Goal: Transaction & Acquisition: Purchase product/service

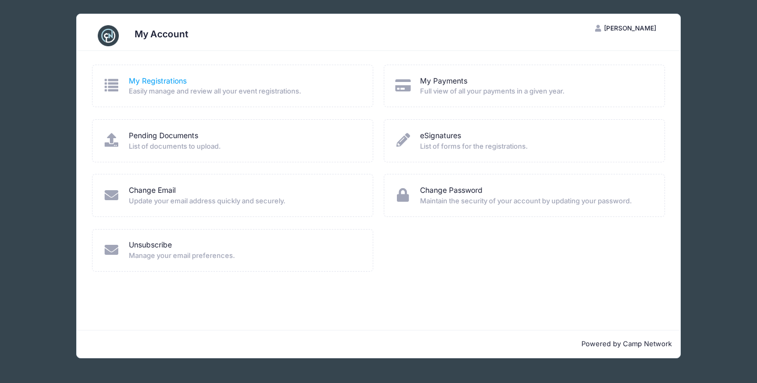
click at [168, 78] on link "My Registrations" at bounding box center [158, 81] width 58 height 11
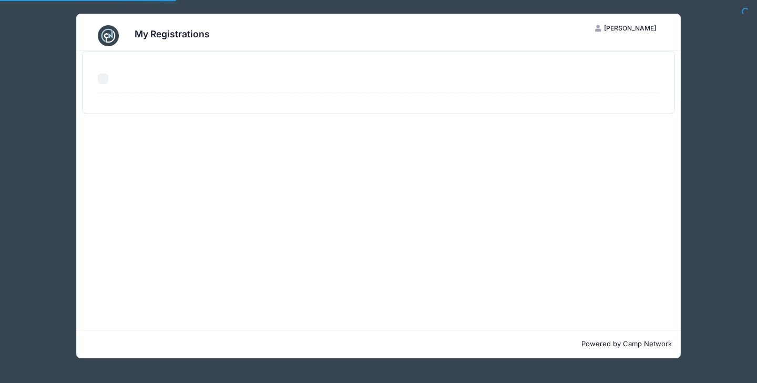
select select "50"
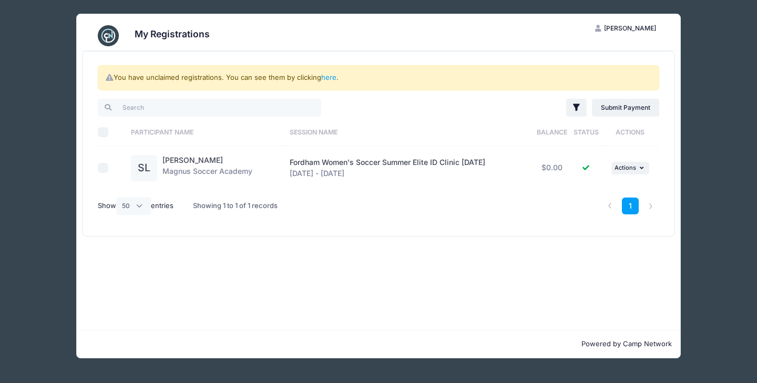
click at [403, 163] on span "Fordham Women's Soccer Summer Elite ID Clinic [DATE]" at bounding box center [388, 162] width 196 height 9
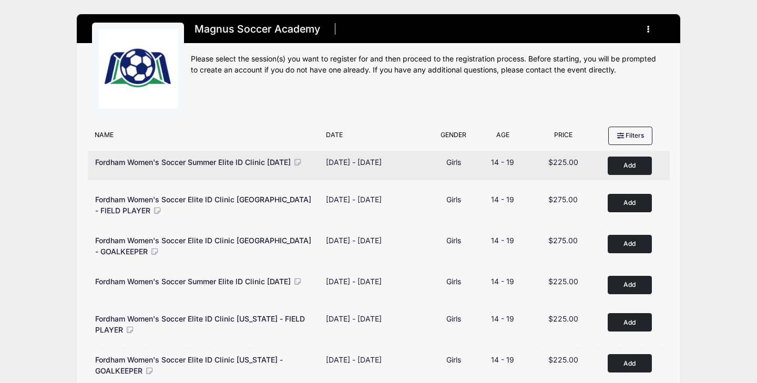
scroll to position [1, 0]
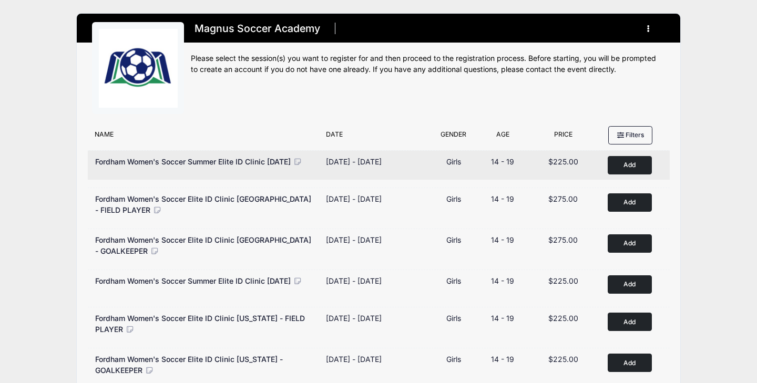
click at [214, 167] on div "Fordham Women's Soccer Summer Elite ID Clinic [DATE]" at bounding box center [198, 161] width 207 height 11
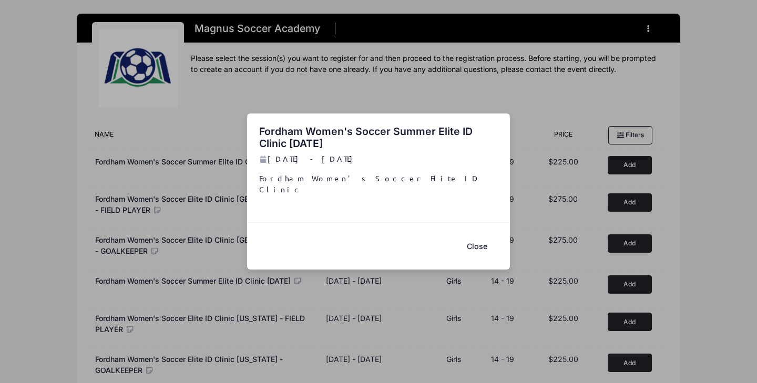
click at [483, 235] on button "Close" at bounding box center [477, 246] width 42 height 23
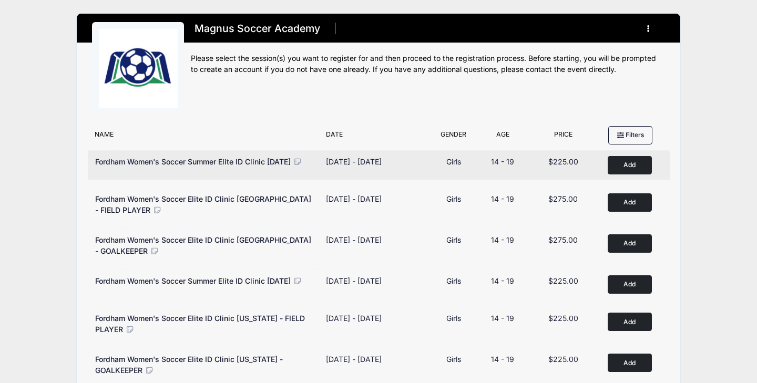
click at [382, 157] on div "[DATE] - [DATE]" at bounding box center [354, 161] width 56 height 11
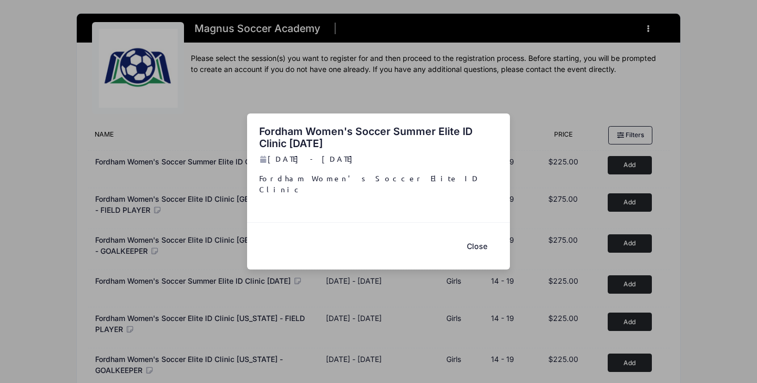
click at [472, 243] on button "Close" at bounding box center [477, 246] width 42 height 23
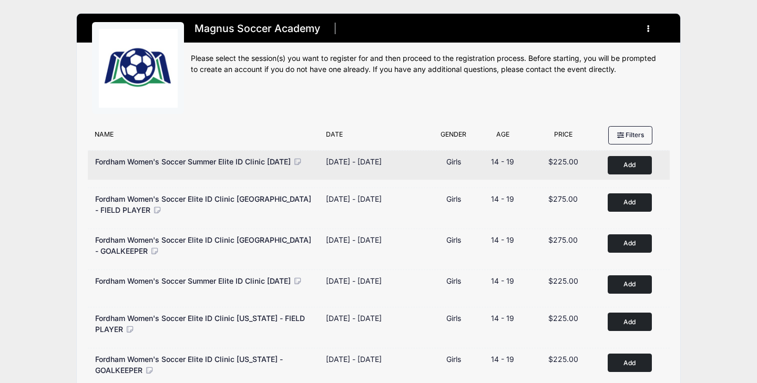
click at [640, 167] on button "Add to Cart" at bounding box center [630, 165] width 44 height 18
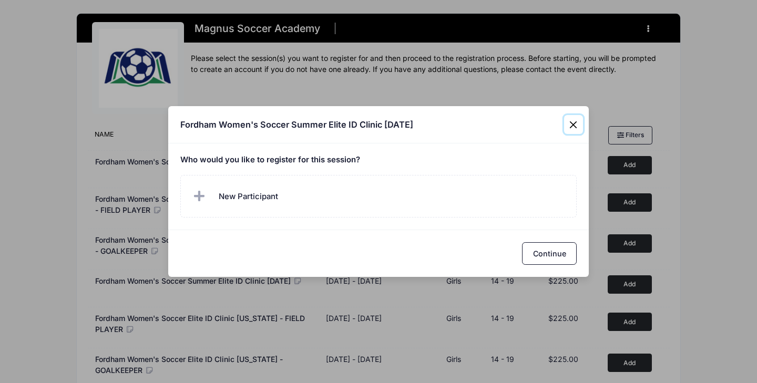
click at [569, 116] on button "Close" at bounding box center [573, 124] width 19 height 19
